Goal: Navigation & Orientation: Find specific page/section

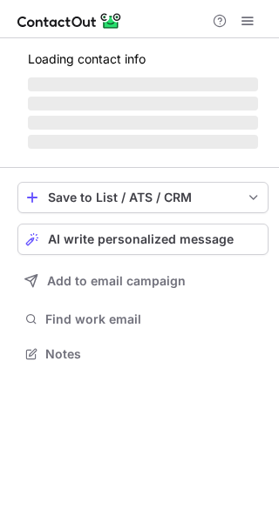
scroll to position [342, 279]
